Goal: Task Accomplishment & Management: Manage account settings

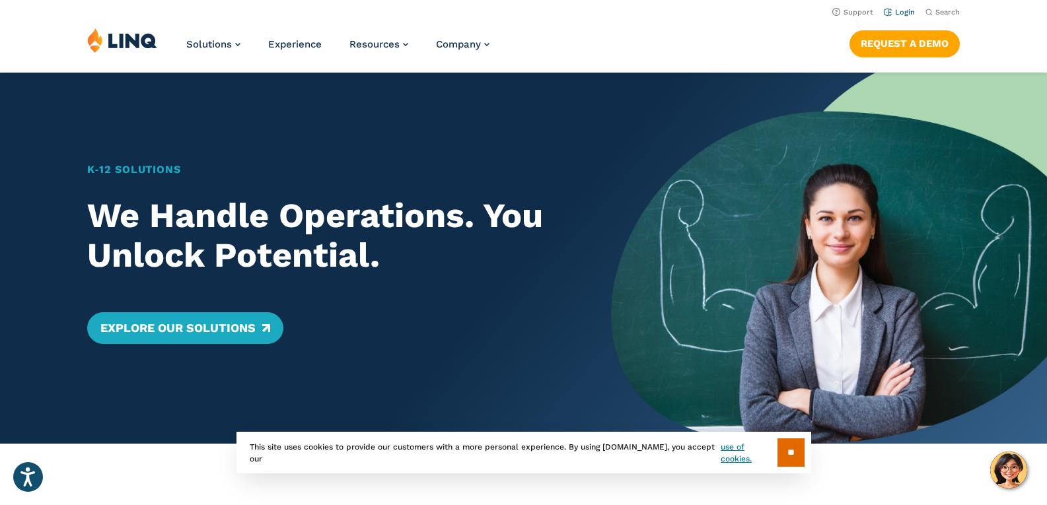
click at [907, 13] on link "Login" at bounding box center [899, 12] width 31 height 9
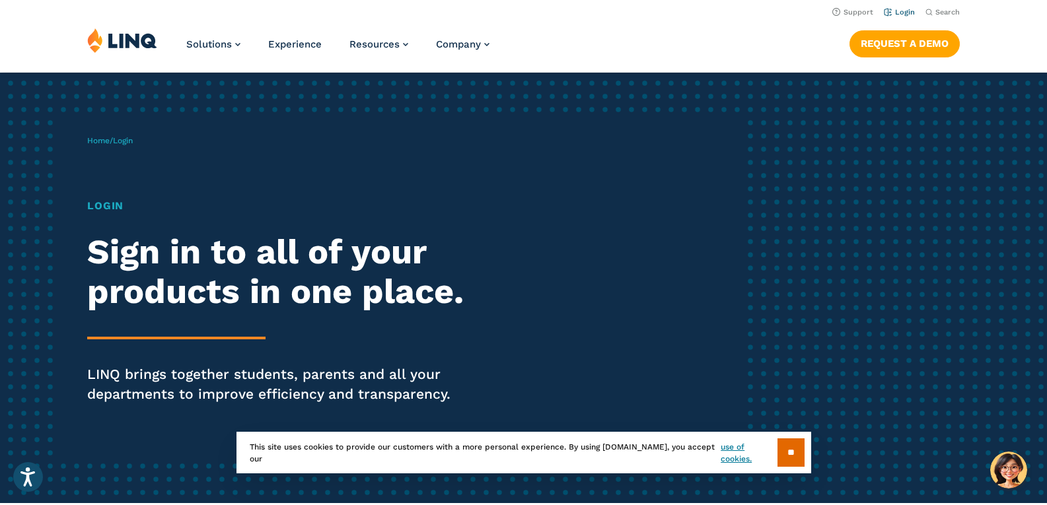
click at [906, 9] on link "Login" at bounding box center [899, 12] width 31 height 9
